Goal: Task Accomplishment & Management: Manage account settings

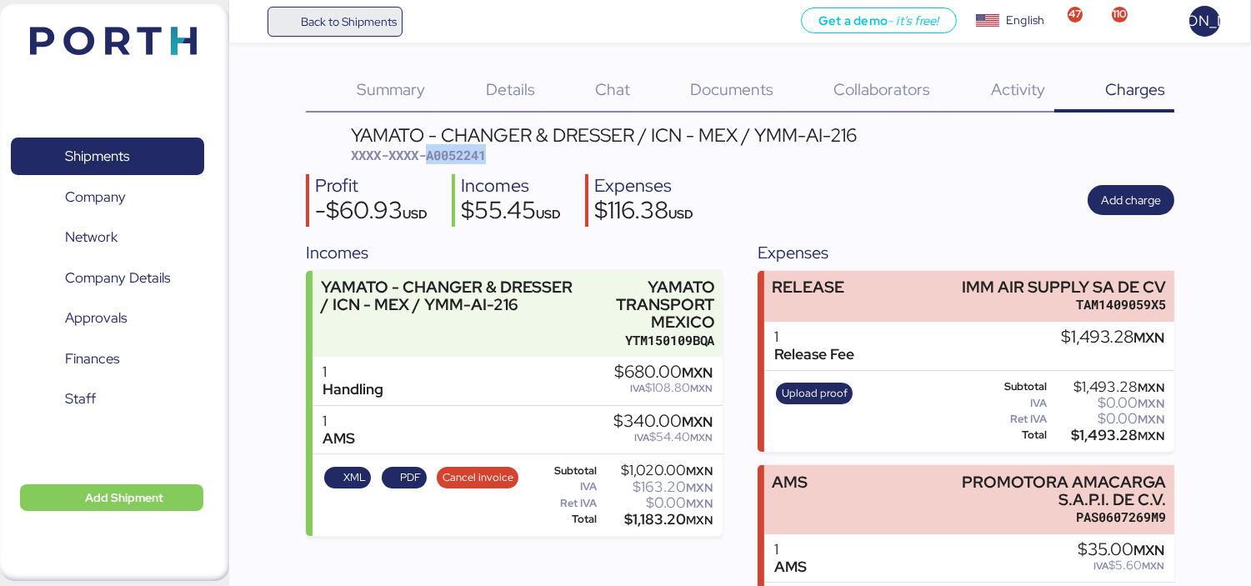
click at [367, 25] on span "Back to Shipments" at bounding box center [349, 22] width 96 height 20
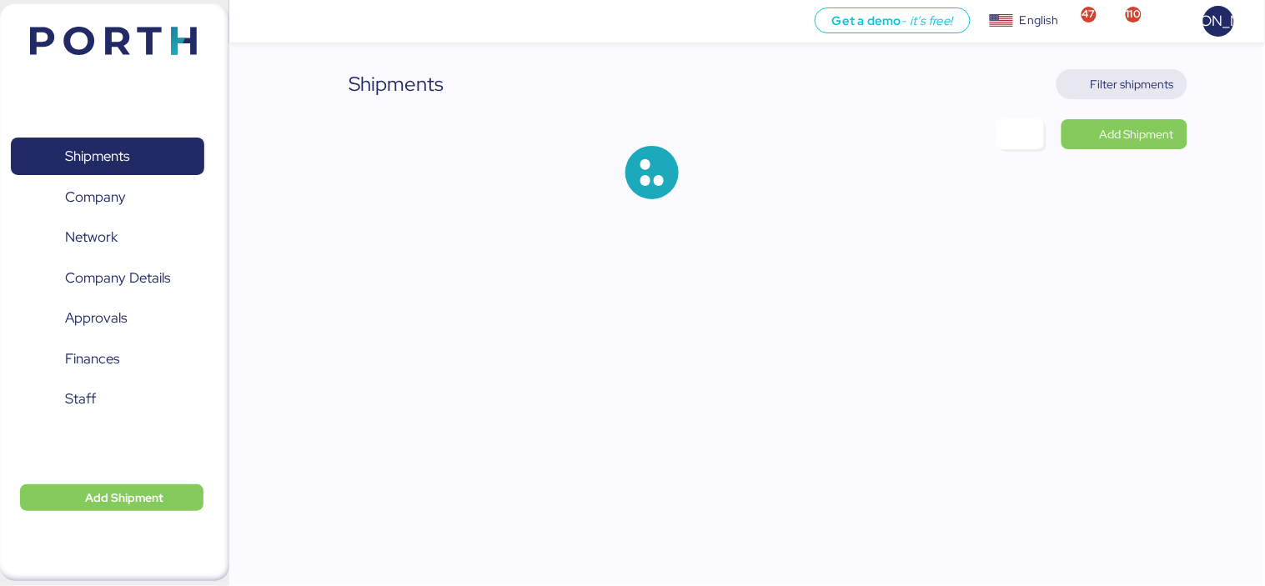
click at [1122, 86] on span "Filter shipments" at bounding box center [1131, 84] width 83 height 20
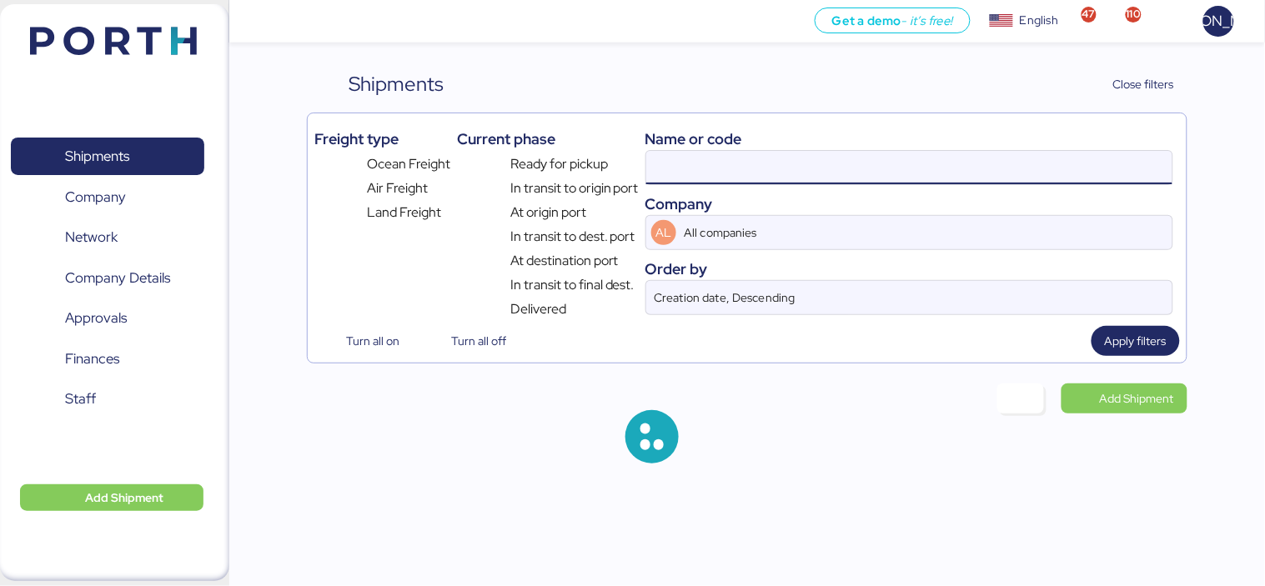
click at [798, 168] on input at bounding box center [909, 167] width 526 height 33
paste input "O0052248"
type input "O0052248"
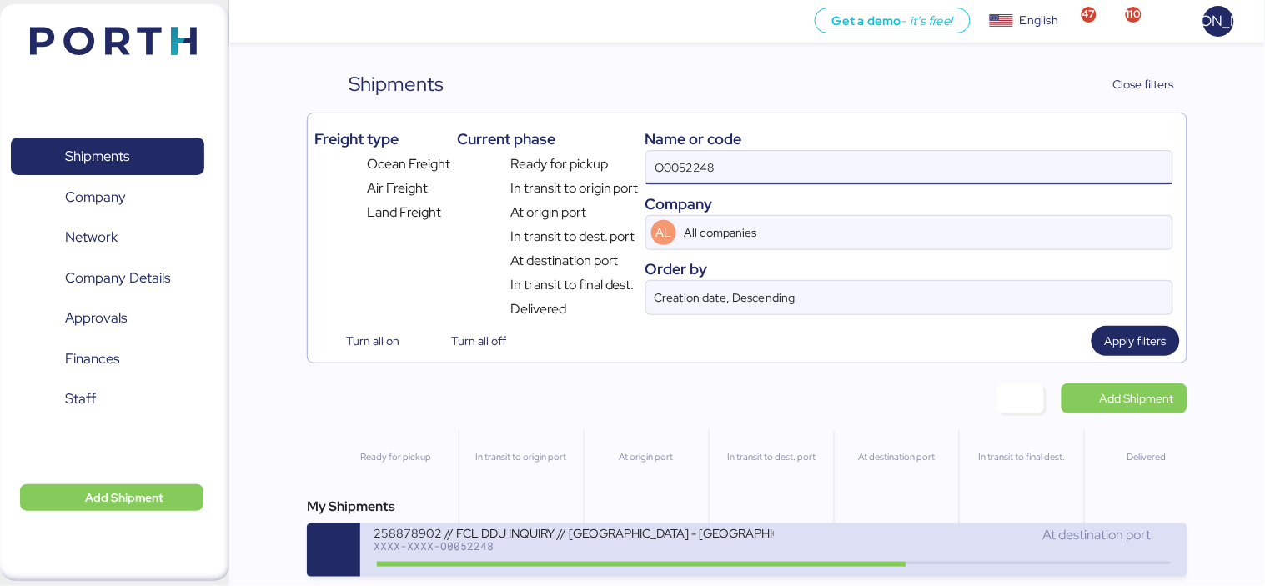
click at [675, 538] on div "258878902 // FCL DDU INQUIRY // [GEOGRAPHIC_DATA] - [GEOGRAPHIC_DATA] // GL - I…" at bounding box center [573, 532] width 400 height 14
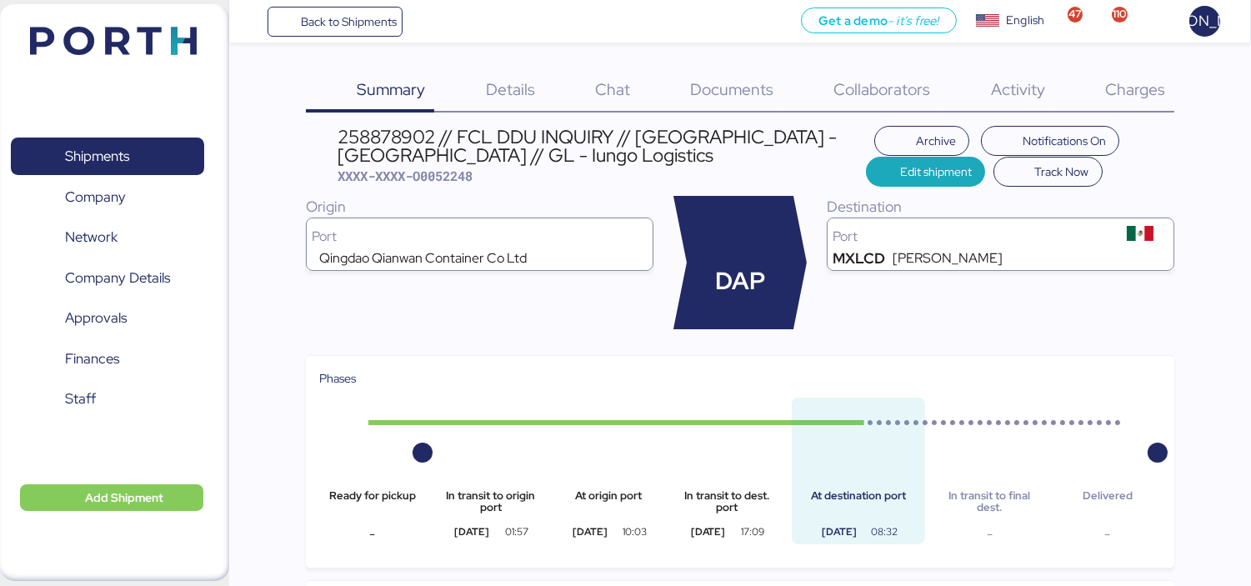
click at [1122, 86] on span "Charges" at bounding box center [1135, 89] width 60 height 22
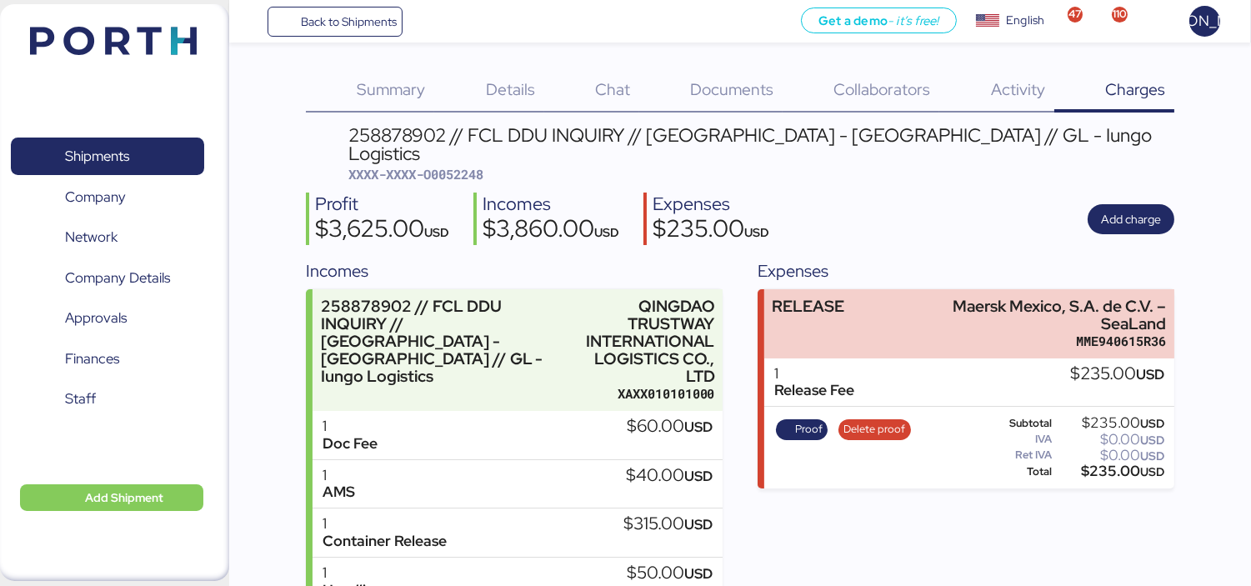
scroll to position [207, 0]
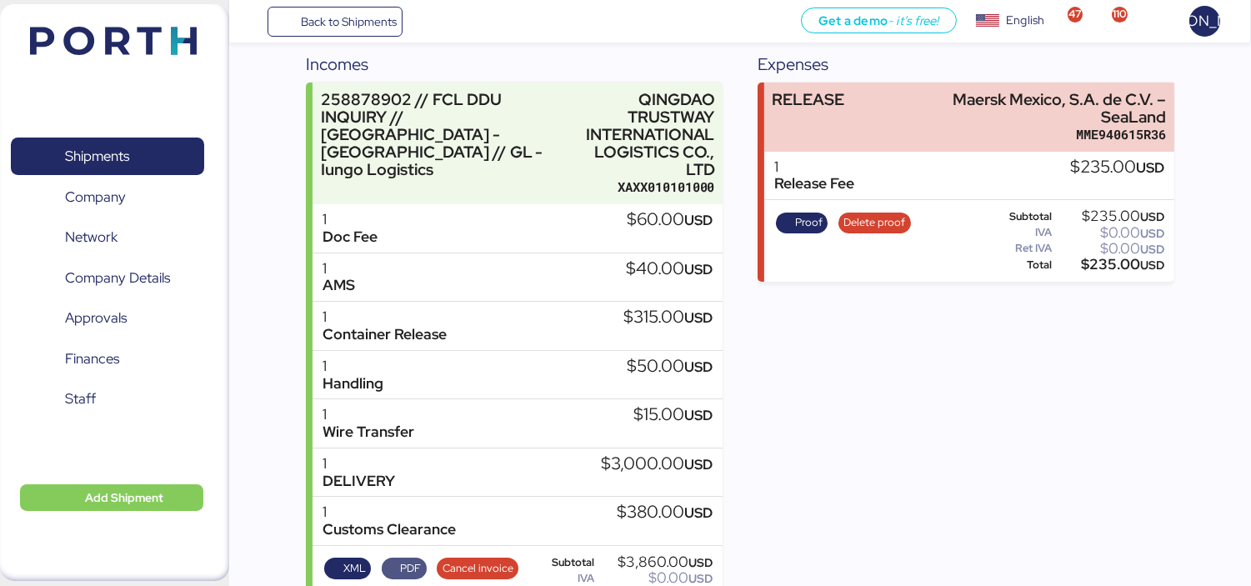
click at [398, 559] on span "PDF" at bounding box center [404, 568] width 34 height 18
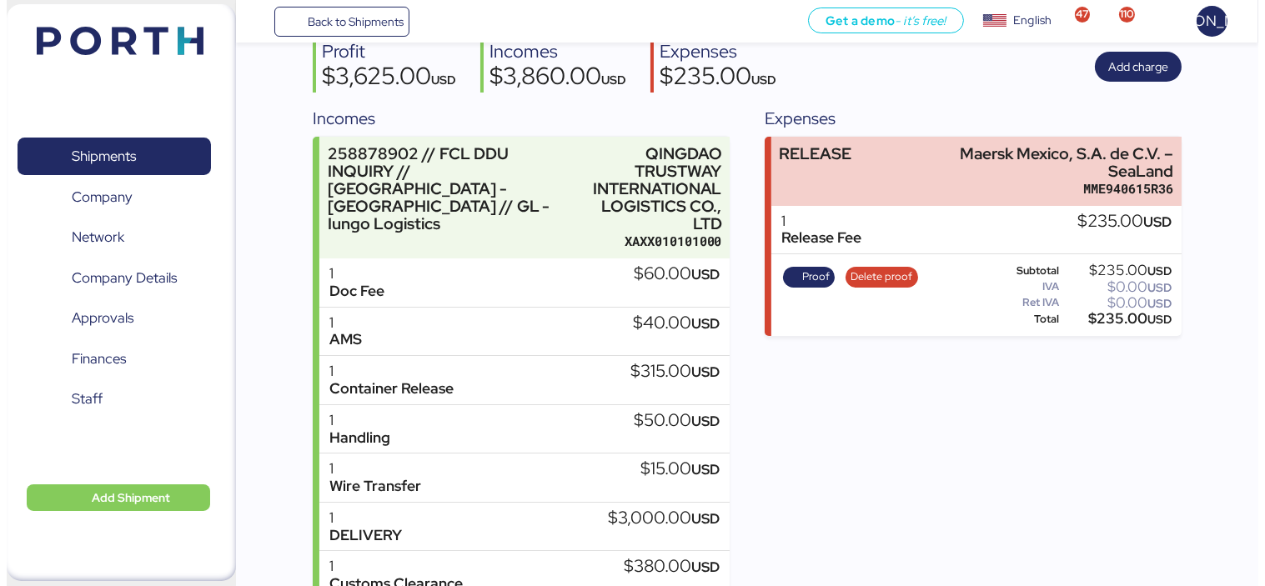
scroll to position [0, 0]
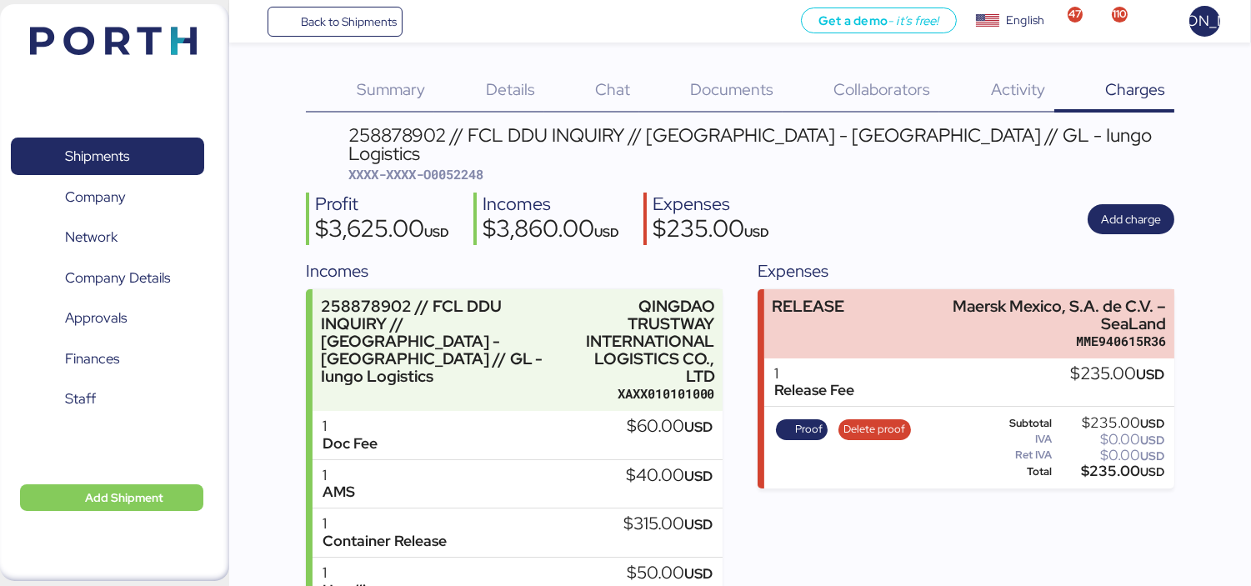
click at [338, 23] on span "Back to Shipments" at bounding box center [349, 22] width 96 height 20
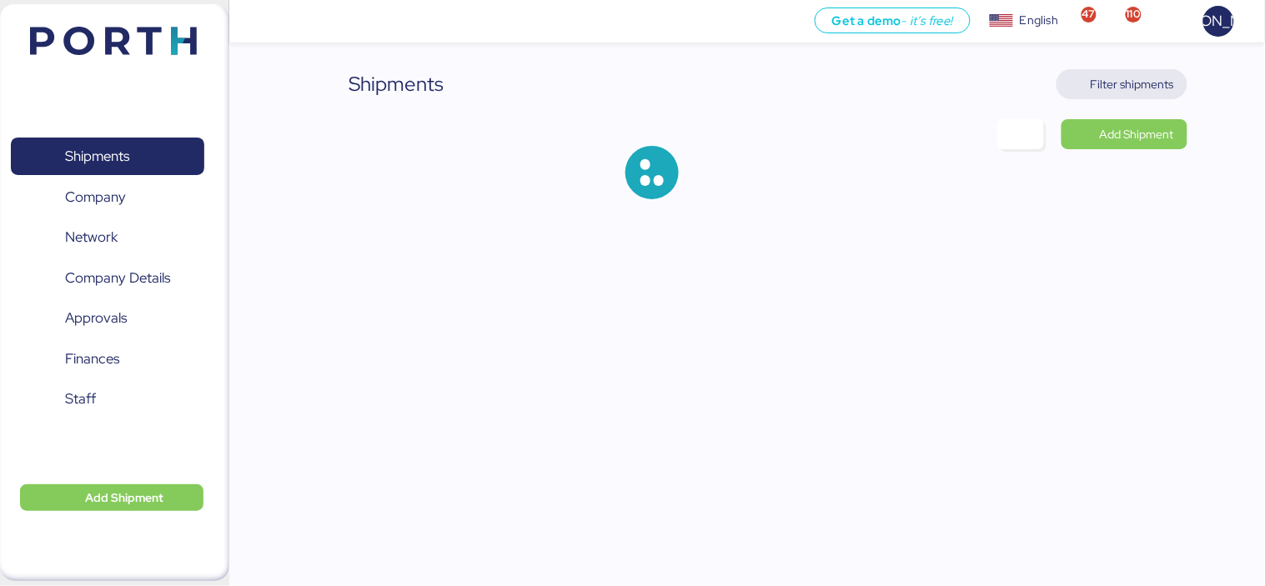
click at [1144, 81] on span "Filter shipments" at bounding box center [1131, 84] width 83 height 20
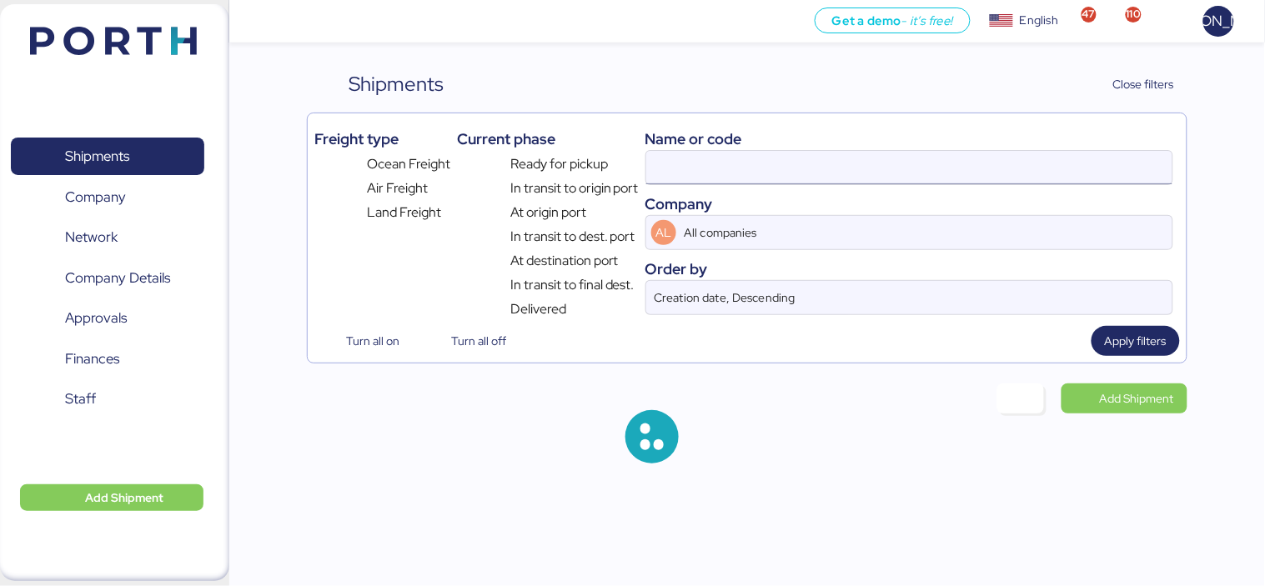
click at [751, 162] on input at bounding box center [909, 167] width 526 height 33
paste input "O0052221"
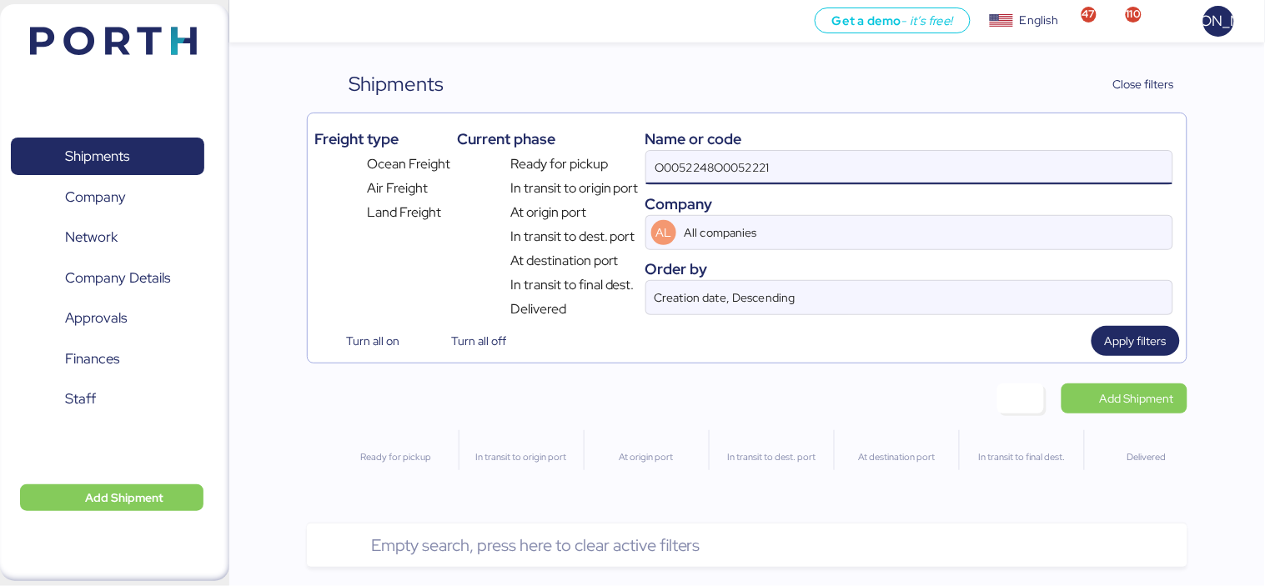
click at [746, 153] on input "O0052248O0052221" at bounding box center [909, 167] width 526 height 33
paste input
type input "O0052221"
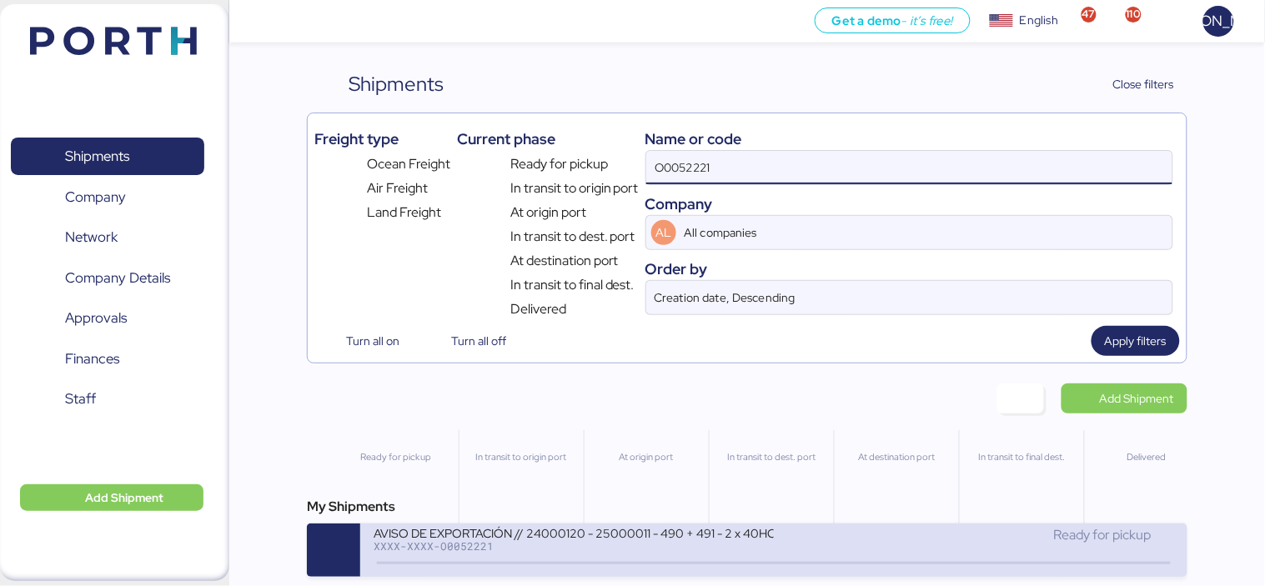
click at [481, 538] on div "AVISO DE EXPORTACIÓN // 24000120 - 25000011 - 490 + 491 - 2 x 40HC" at bounding box center [573, 532] width 400 height 14
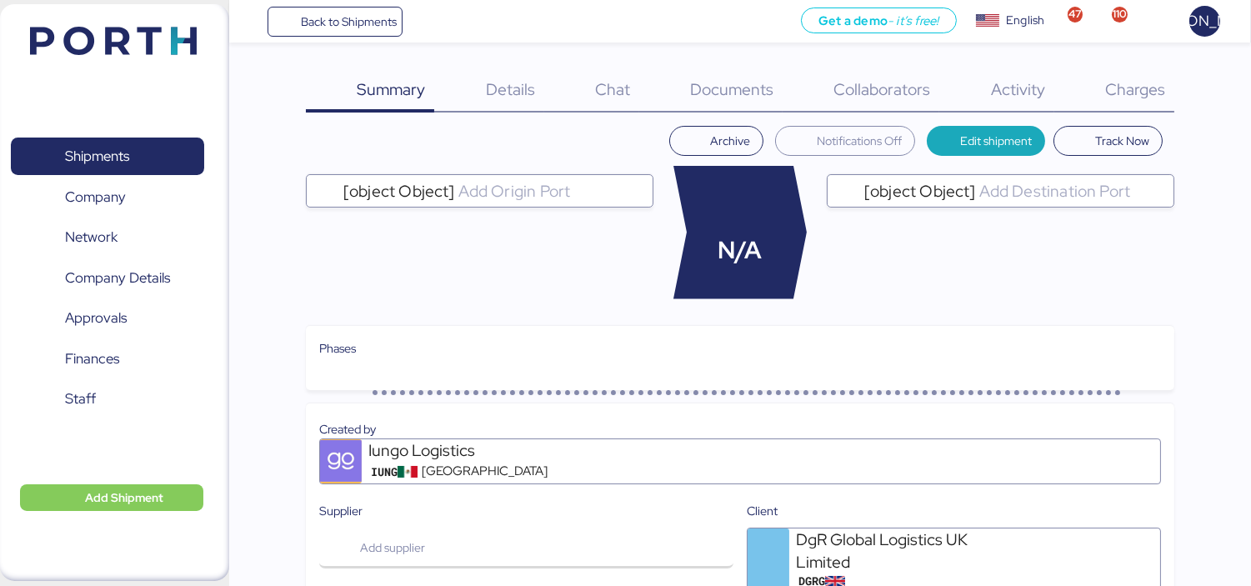
click at [1140, 86] on span "Charges" at bounding box center [1135, 89] width 60 height 22
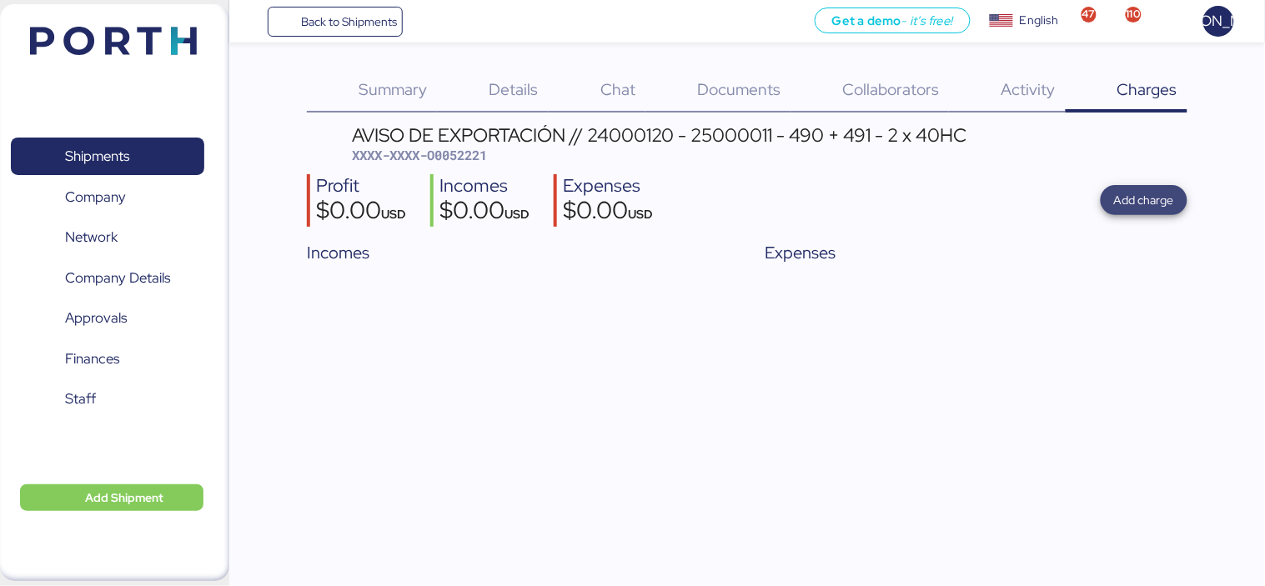
click at [1148, 193] on span "Add charge" at bounding box center [1144, 200] width 60 height 20
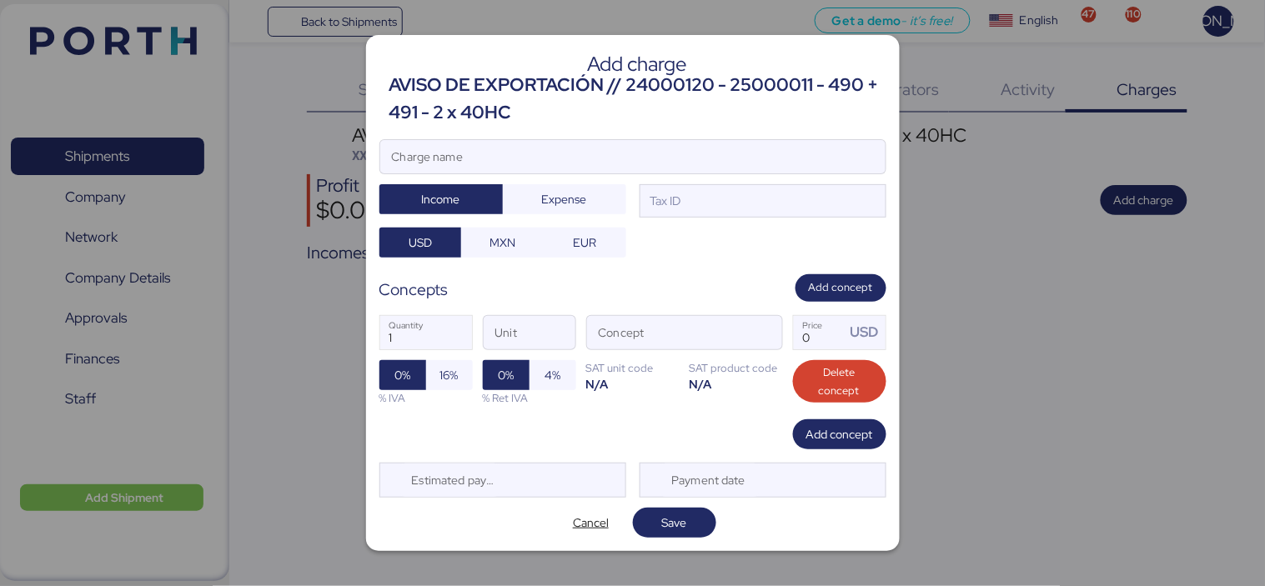
click at [581, 513] on span "Cancel" at bounding box center [591, 523] width 36 height 20
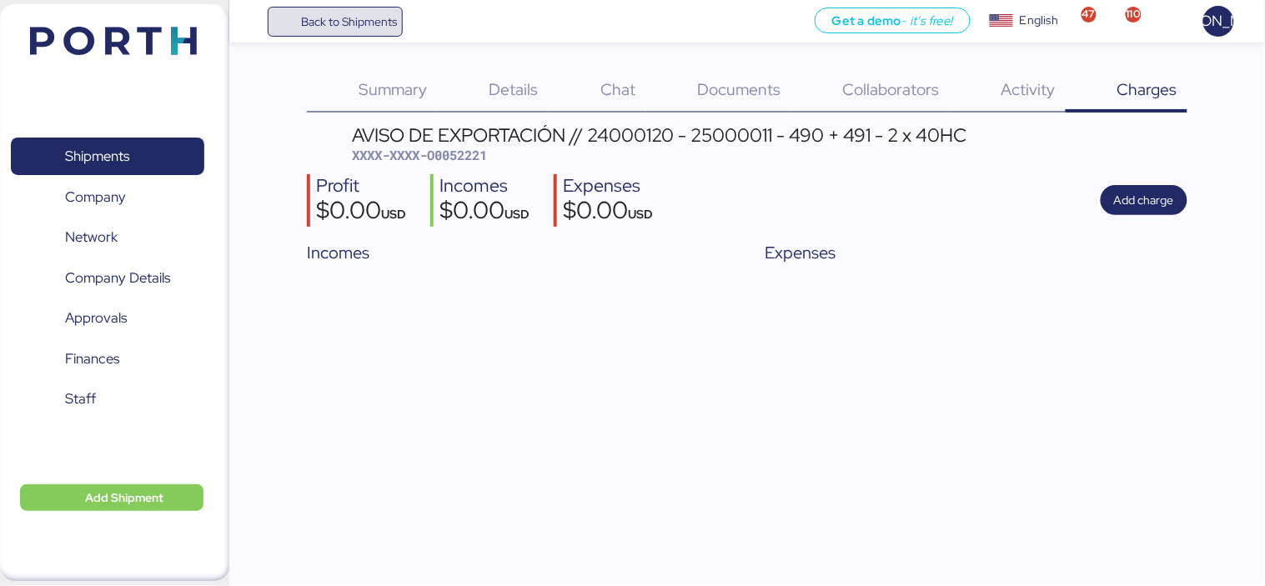
click at [346, 14] on span "Back to Shipments" at bounding box center [349, 22] width 96 height 20
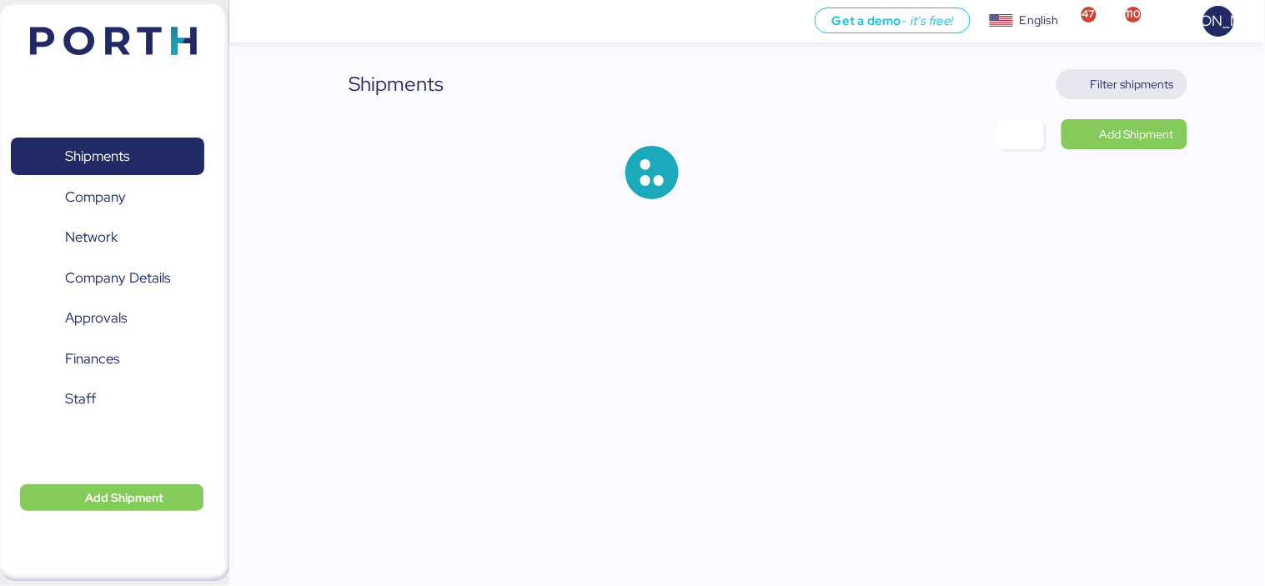
click at [1150, 86] on span "Filter shipments" at bounding box center [1131, 84] width 83 height 20
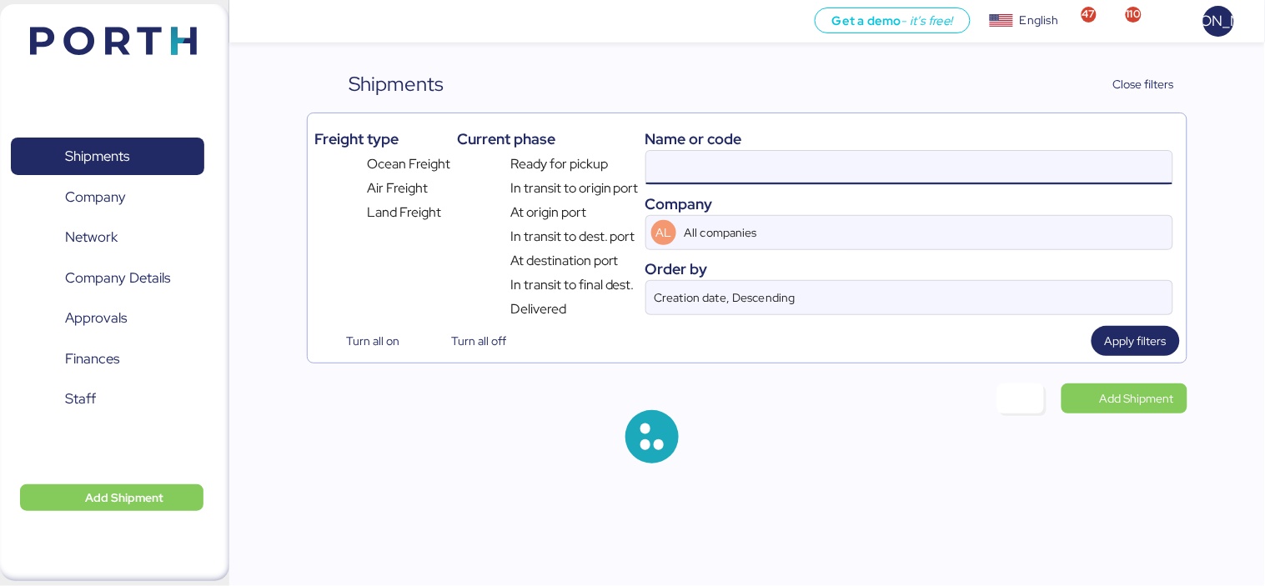
click at [755, 169] on input at bounding box center [909, 167] width 526 height 33
paste input "COSU6429164750"
type input "COSU6429164750"
